Goal: Task Accomplishment & Management: Manage account settings

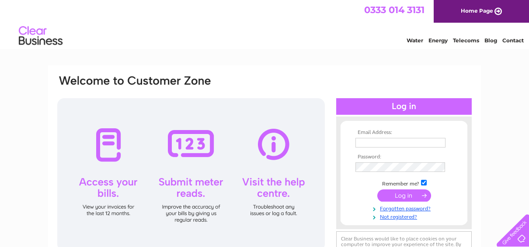
type input "hsung1989@hotmail.co.uk"
click at [400, 197] on input "submit" at bounding box center [404, 196] width 54 height 12
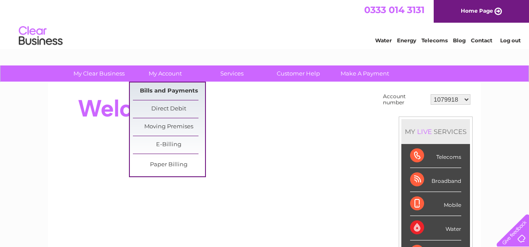
click at [177, 86] on link "Bills and Payments" at bounding box center [169, 91] width 72 height 17
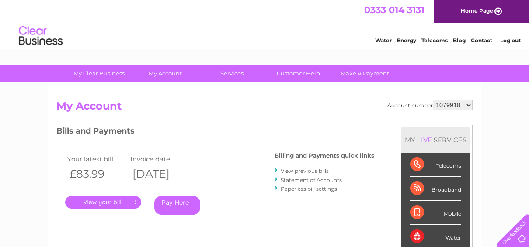
click at [109, 202] on link "." at bounding box center [103, 202] width 76 height 13
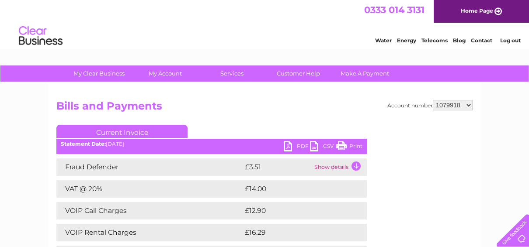
click at [293, 143] on link "PDF" at bounding box center [297, 147] width 26 height 13
